Goal: Task Accomplishment & Management: Complete application form

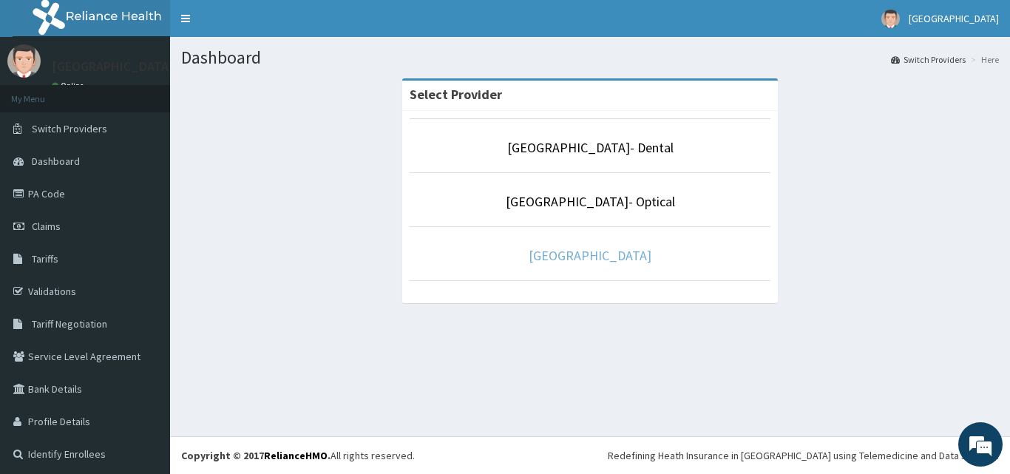
click at [614, 258] on link "[GEOGRAPHIC_DATA]" at bounding box center [590, 255] width 123 height 17
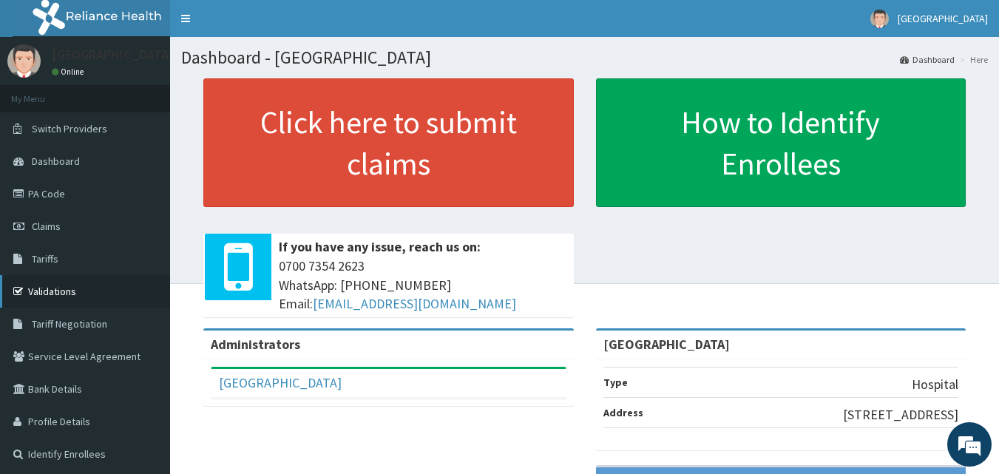
click at [83, 286] on link "Validations" at bounding box center [85, 291] width 170 height 33
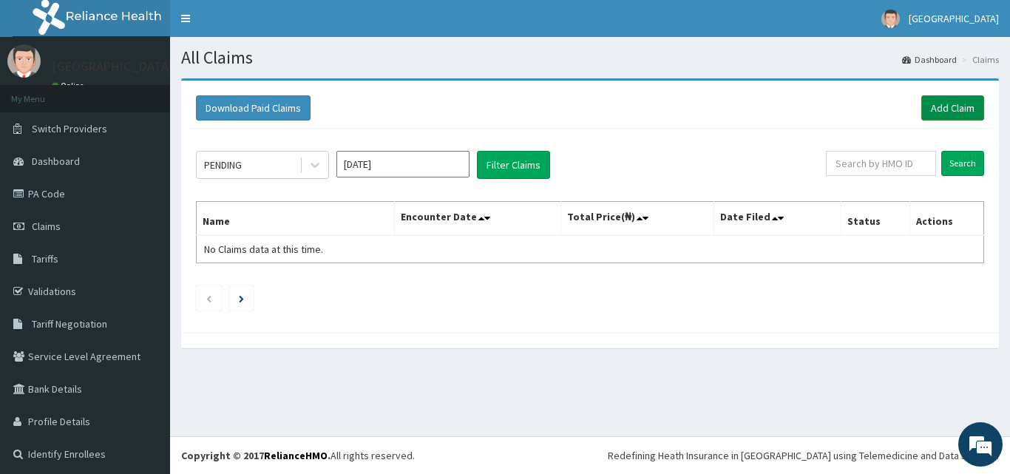
click at [946, 108] on link "Add Claim" at bounding box center [953, 107] width 63 height 25
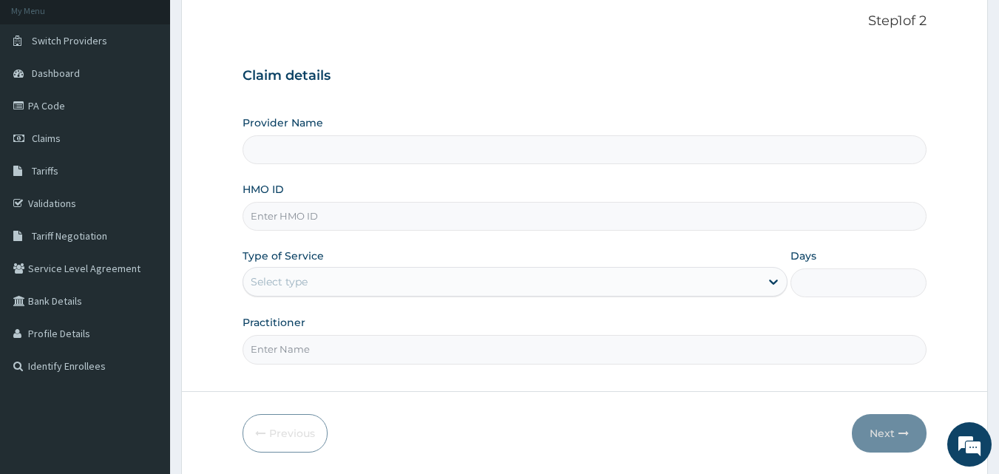
scroll to position [138, 0]
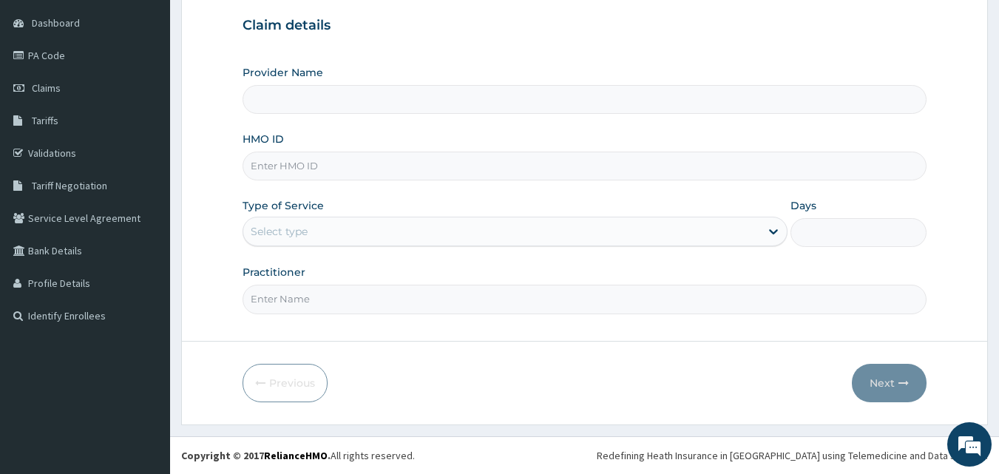
type input "[GEOGRAPHIC_DATA]"
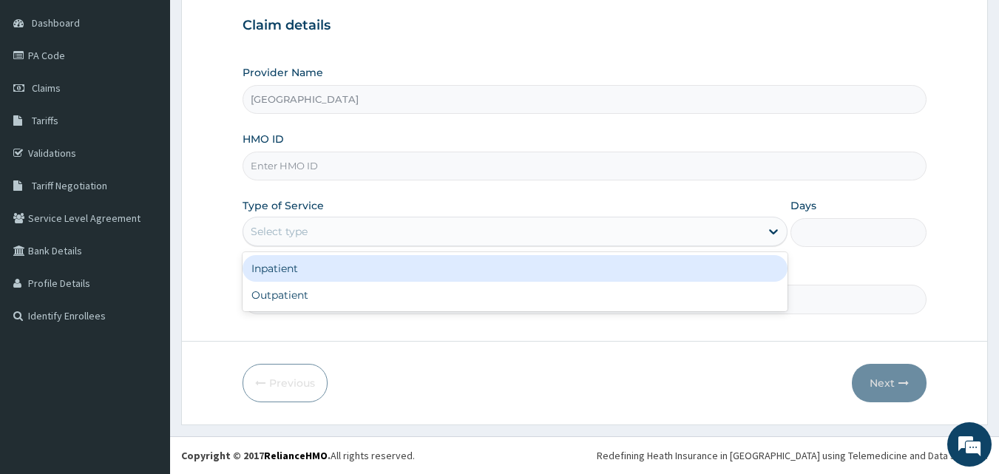
click at [676, 234] on div "Select type" at bounding box center [501, 232] width 517 height 24
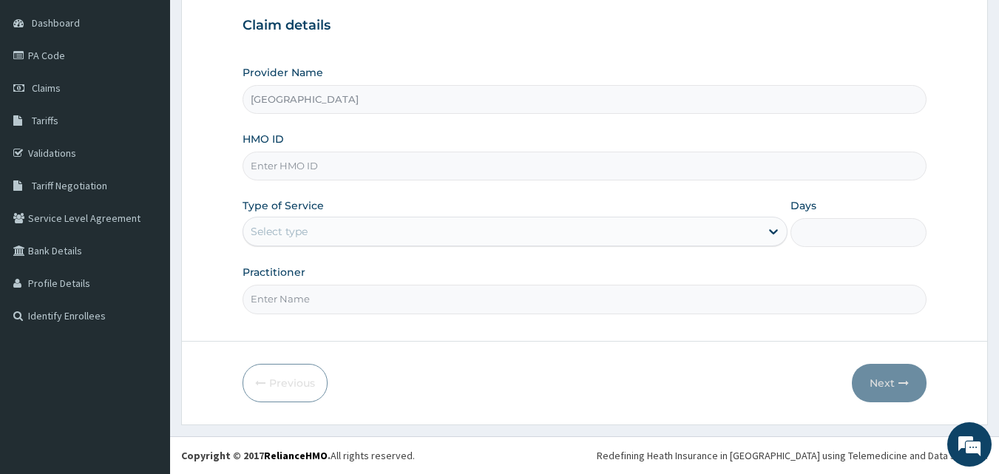
click at [863, 268] on div "Practitioner" at bounding box center [585, 289] width 685 height 49
